Goal: Task Accomplishment & Management: Use online tool/utility

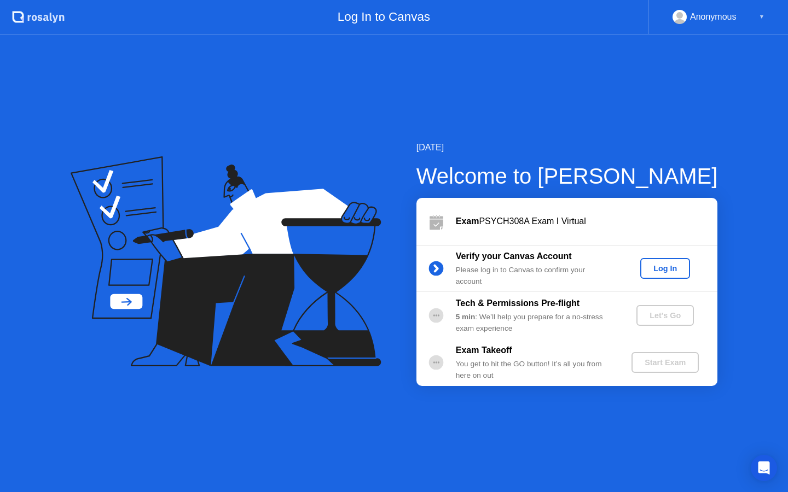
click at [670, 265] on div "Log In" at bounding box center [664, 268] width 41 height 9
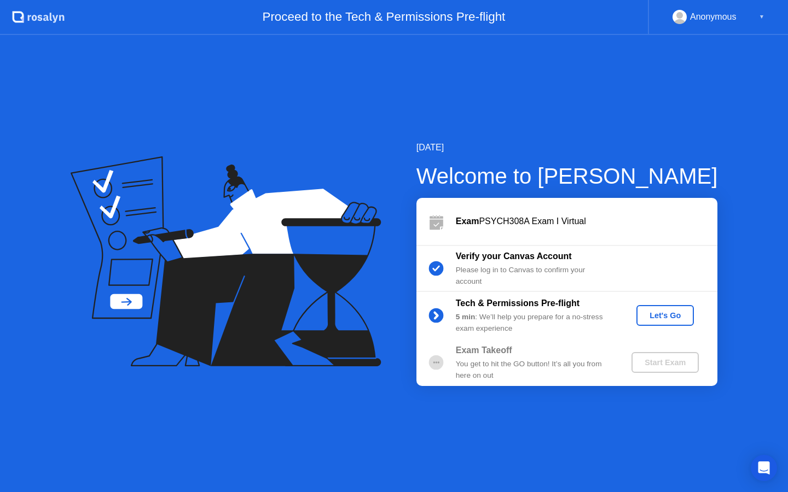
click at [670, 313] on div "Let's Go" at bounding box center [664, 315] width 49 height 9
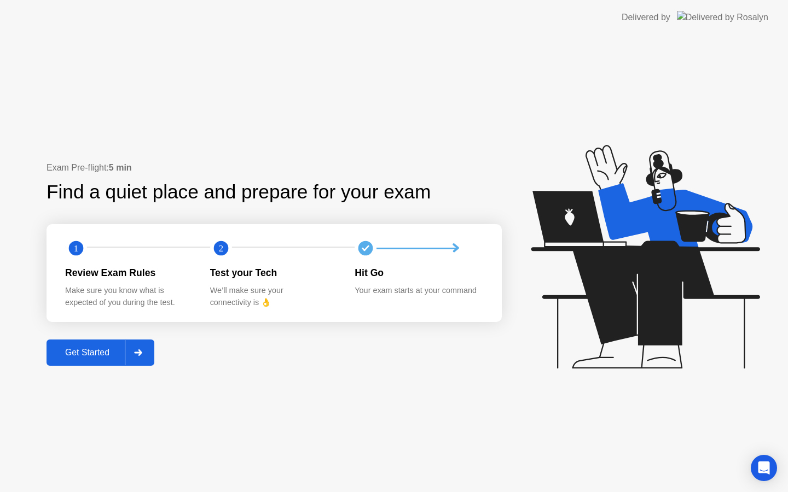
click at [105, 353] on div "Get Started" at bounding box center [87, 353] width 75 height 10
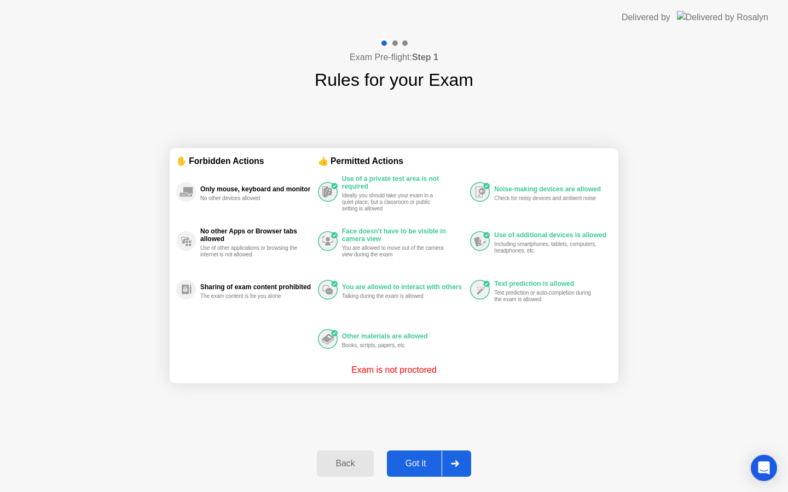
click at [457, 468] on div at bounding box center [454, 463] width 26 height 25
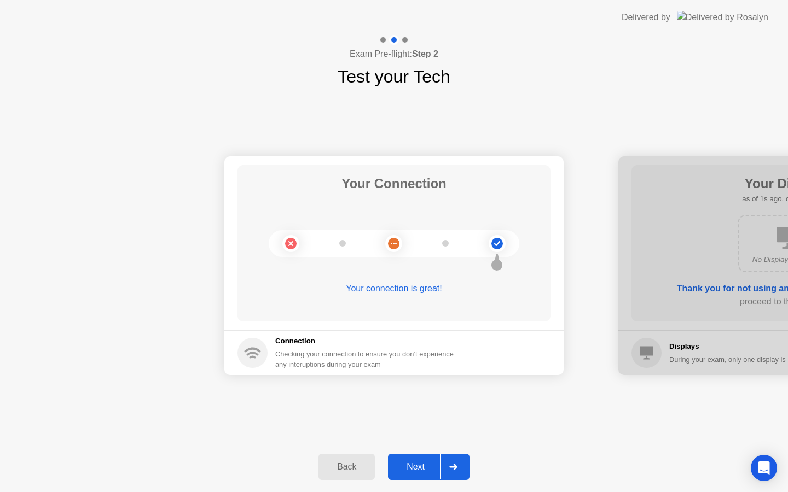
click at [458, 465] on div at bounding box center [453, 467] width 26 height 25
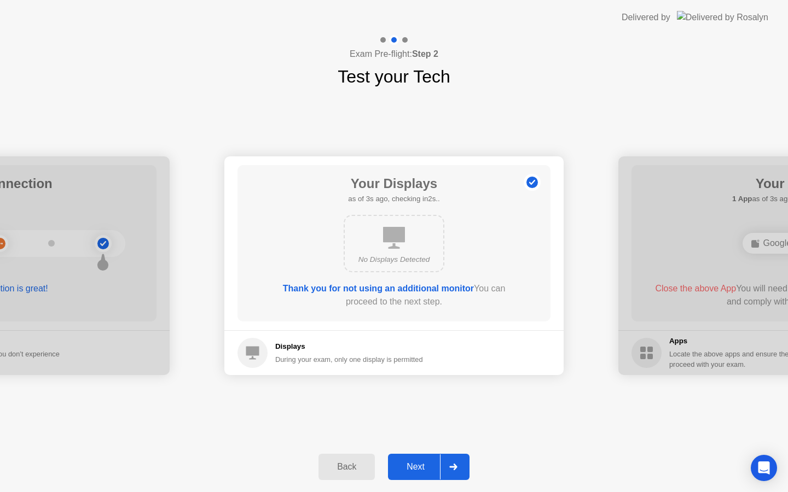
click at [458, 465] on div at bounding box center [453, 467] width 26 height 25
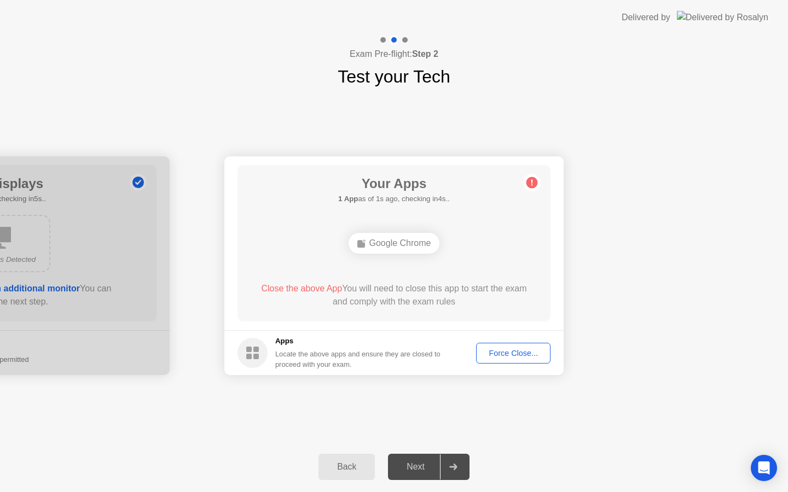
click at [522, 349] on div "Force Close..." at bounding box center [513, 353] width 67 height 9
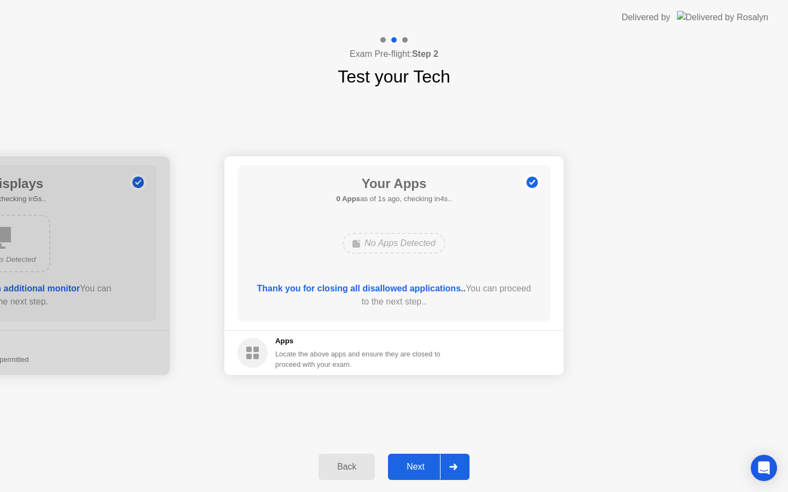
click at [462, 465] on div at bounding box center [453, 467] width 26 height 25
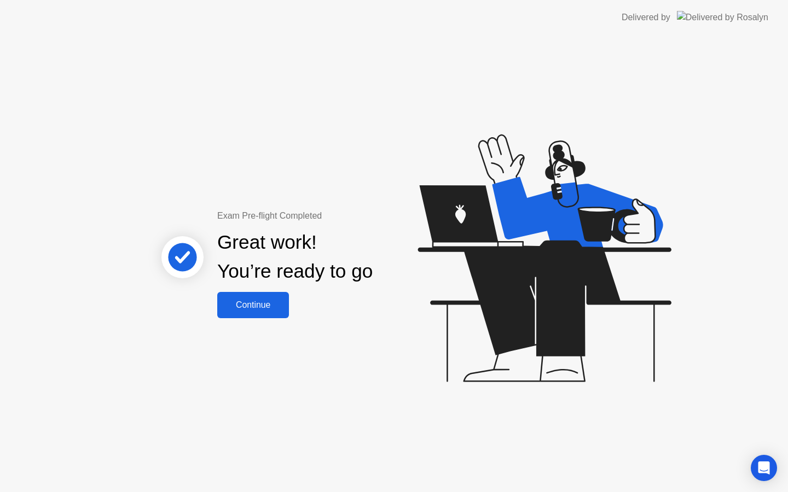
click at [257, 312] on button "Continue" at bounding box center [253, 305] width 72 height 26
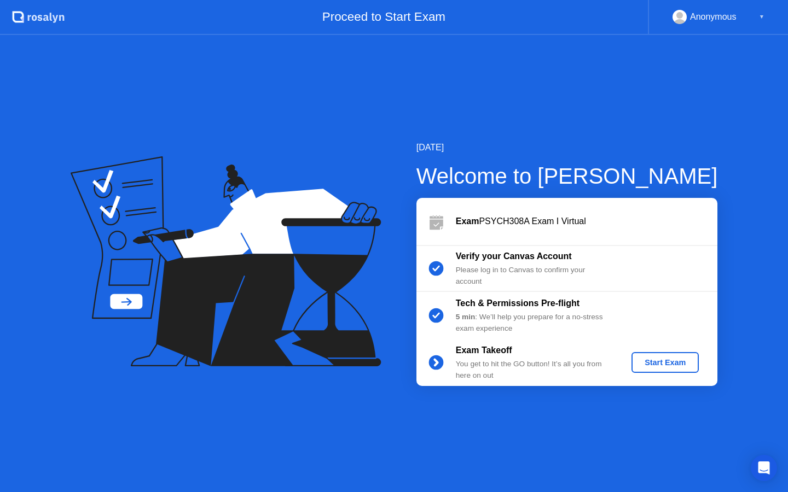
click at [662, 360] on div "Start Exam" at bounding box center [665, 362] width 59 height 9
